Goal: Book appointment/travel/reservation

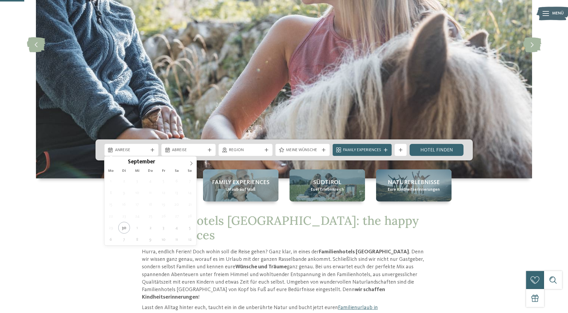
scroll to position [120, 0]
click at [191, 161] on icon at bounding box center [191, 163] width 4 height 4
type div "26.10.2025"
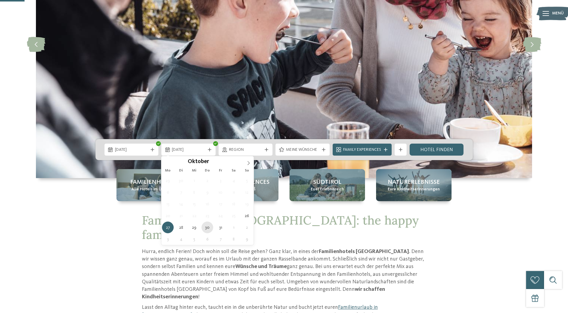
type div "30.10.2025"
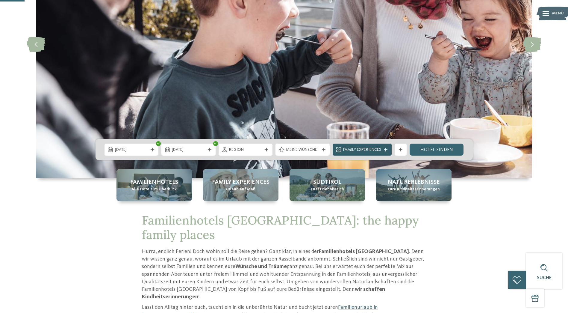
click at [387, 149] on icon at bounding box center [386, 150] width 4 height 4
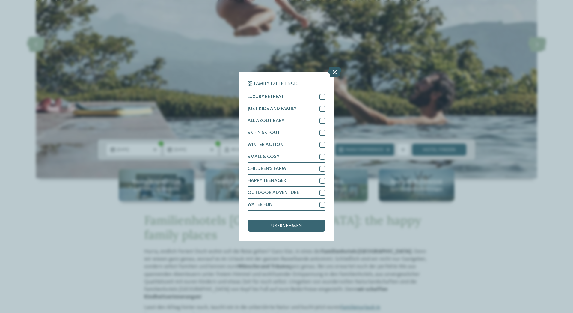
click at [332, 71] on icon at bounding box center [334, 72] width 13 height 10
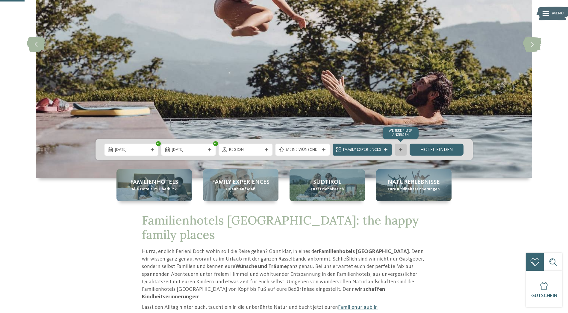
click at [399, 150] on div at bounding box center [401, 150] width 6 height 4
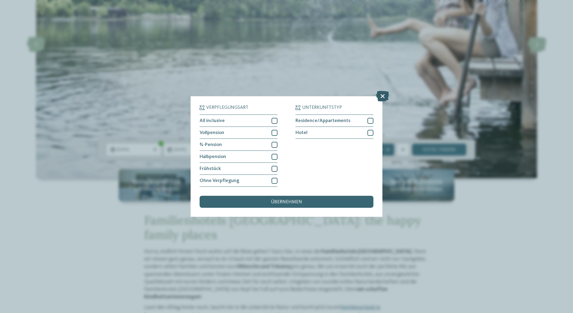
click at [383, 96] on icon at bounding box center [382, 96] width 13 height 10
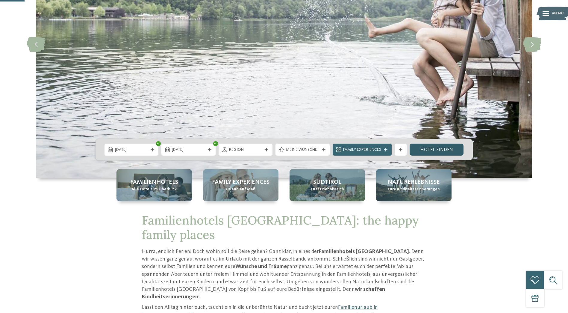
click at [434, 149] on link "Hotel finden" at bounding box center [437, 150] width 54 height 12
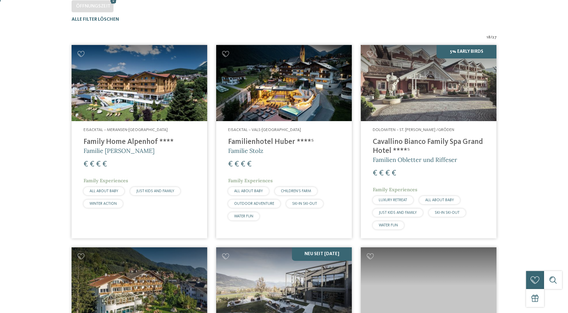
scroll to position [197, 0]
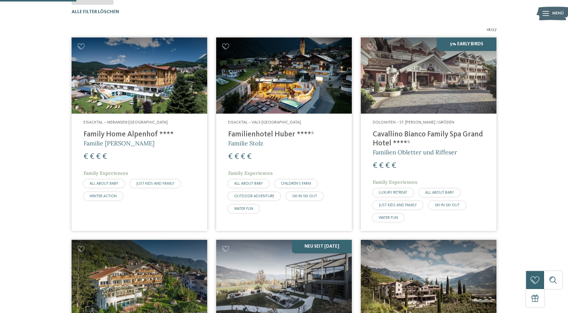
click at [257, 133] on h4 "Familienhotel Huber ****ˢ" at bounding box center [284, 134] width 112 height 9
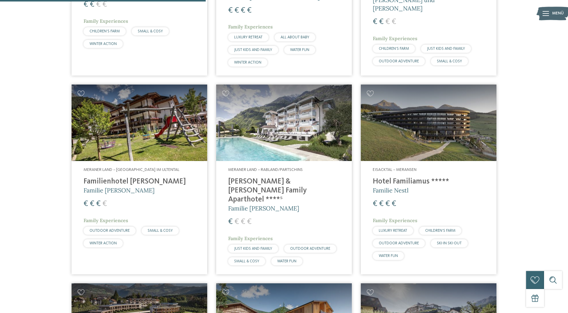
scroll to position [556, 0]
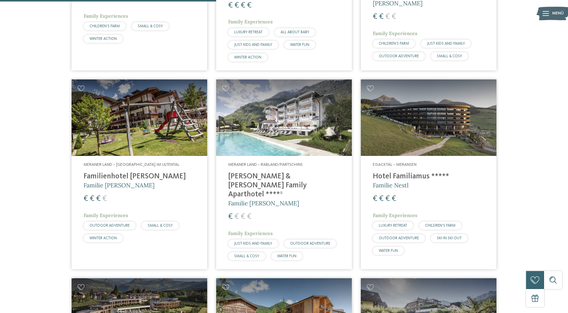
click at [396, 172] on h4 "Hotel Familiamus *****" at bounding box center [429, 176] width 112 height 9
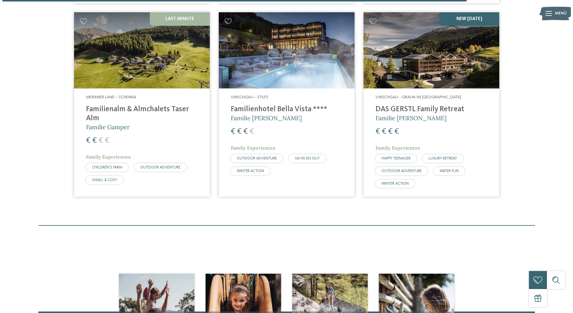
scroll to position [1245, 0]
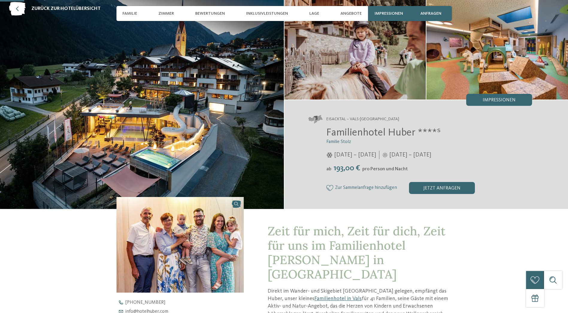
scroll to position [90, 0]
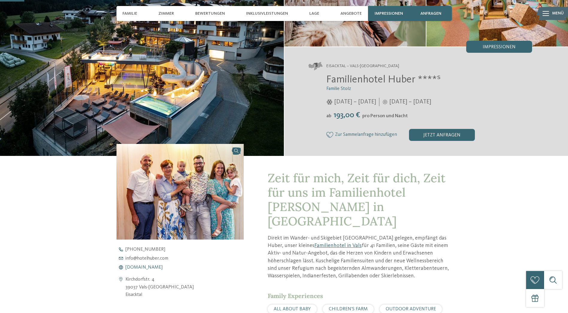
click at [148, 266] on span "www.hotelhuber.com" at bounding box center [144, 267] width 37 height 5
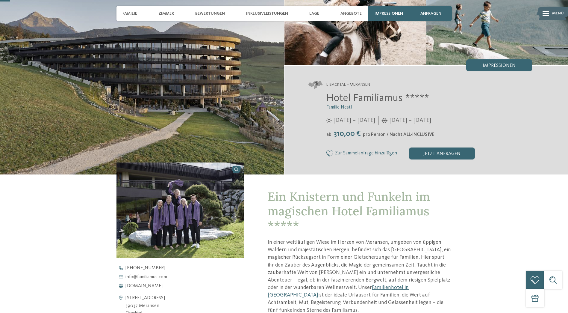
scroll to position [120, 0]
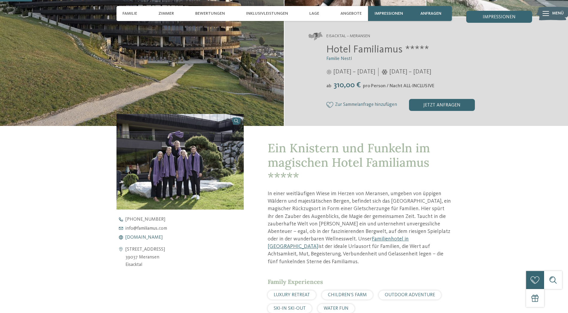
click at [133, 237] on span "[DOMAIN_NAME]" at bounding box center [144, 237] width 37 height 5
